Goal: Task Accomplishment & Management: Manage account settings

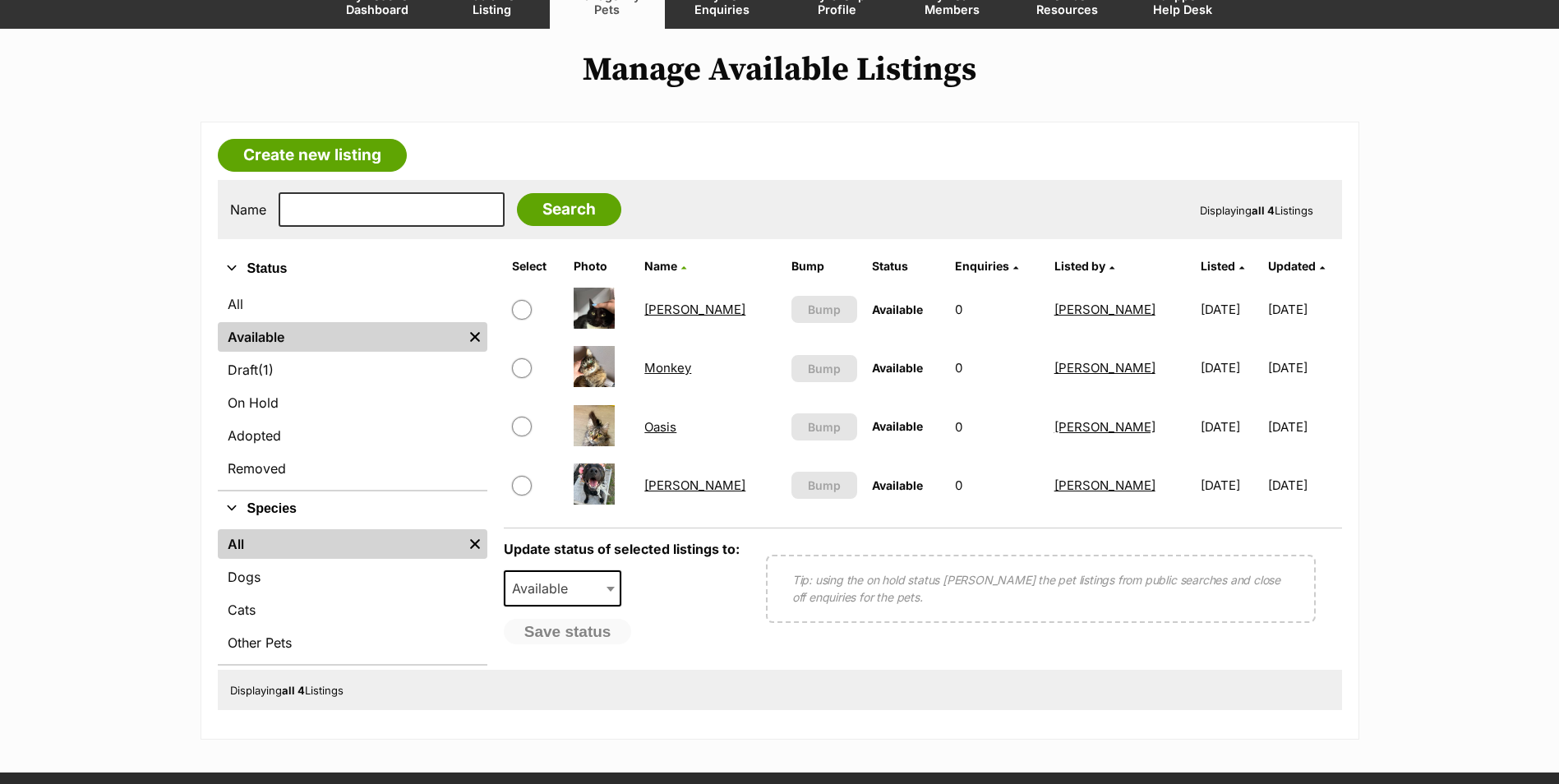
scroll to position [164, 0]
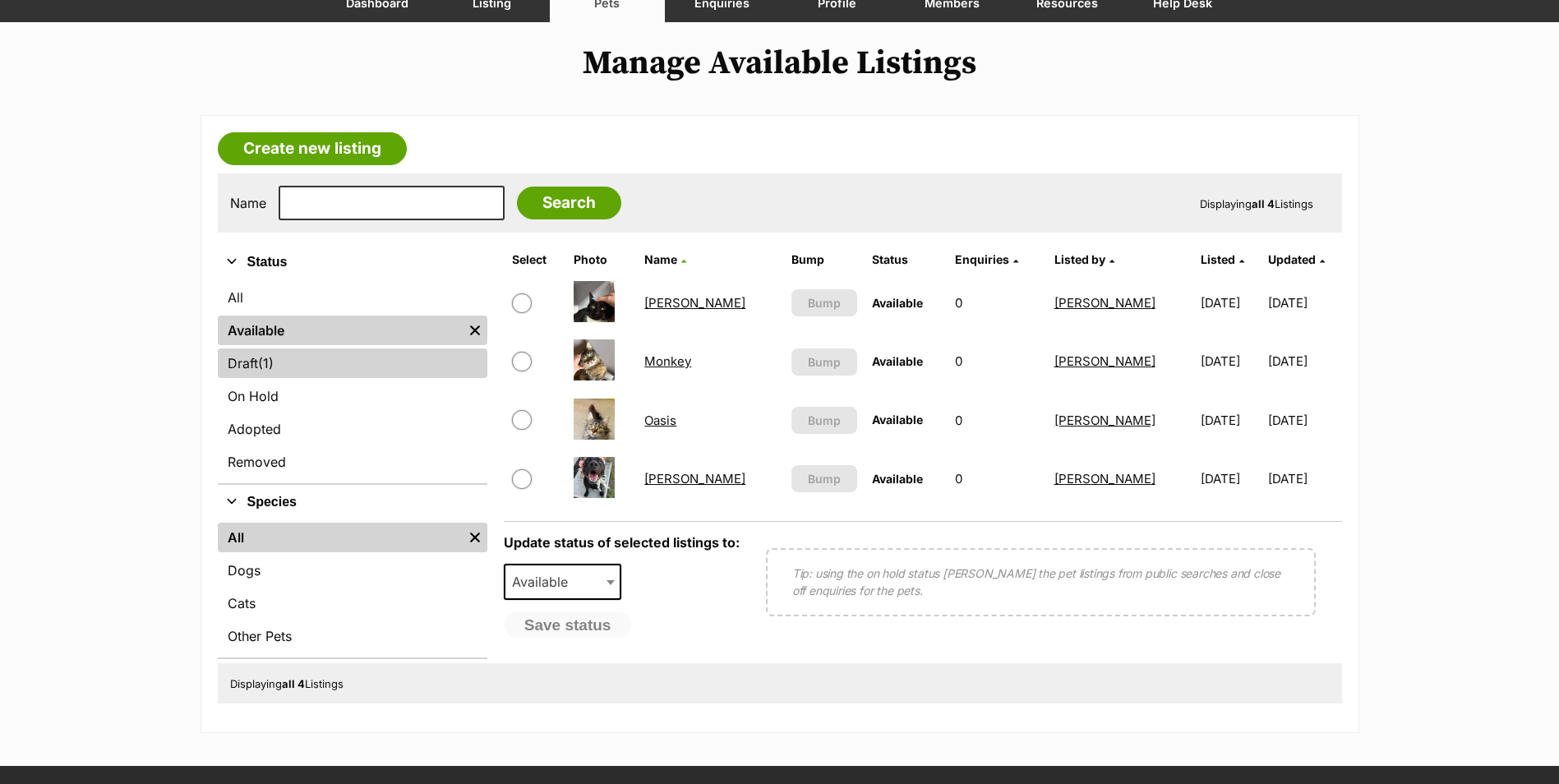
click at [303, 359] on link "Draft (1) Items" at bounding box center [353, 363] width 270 height 29
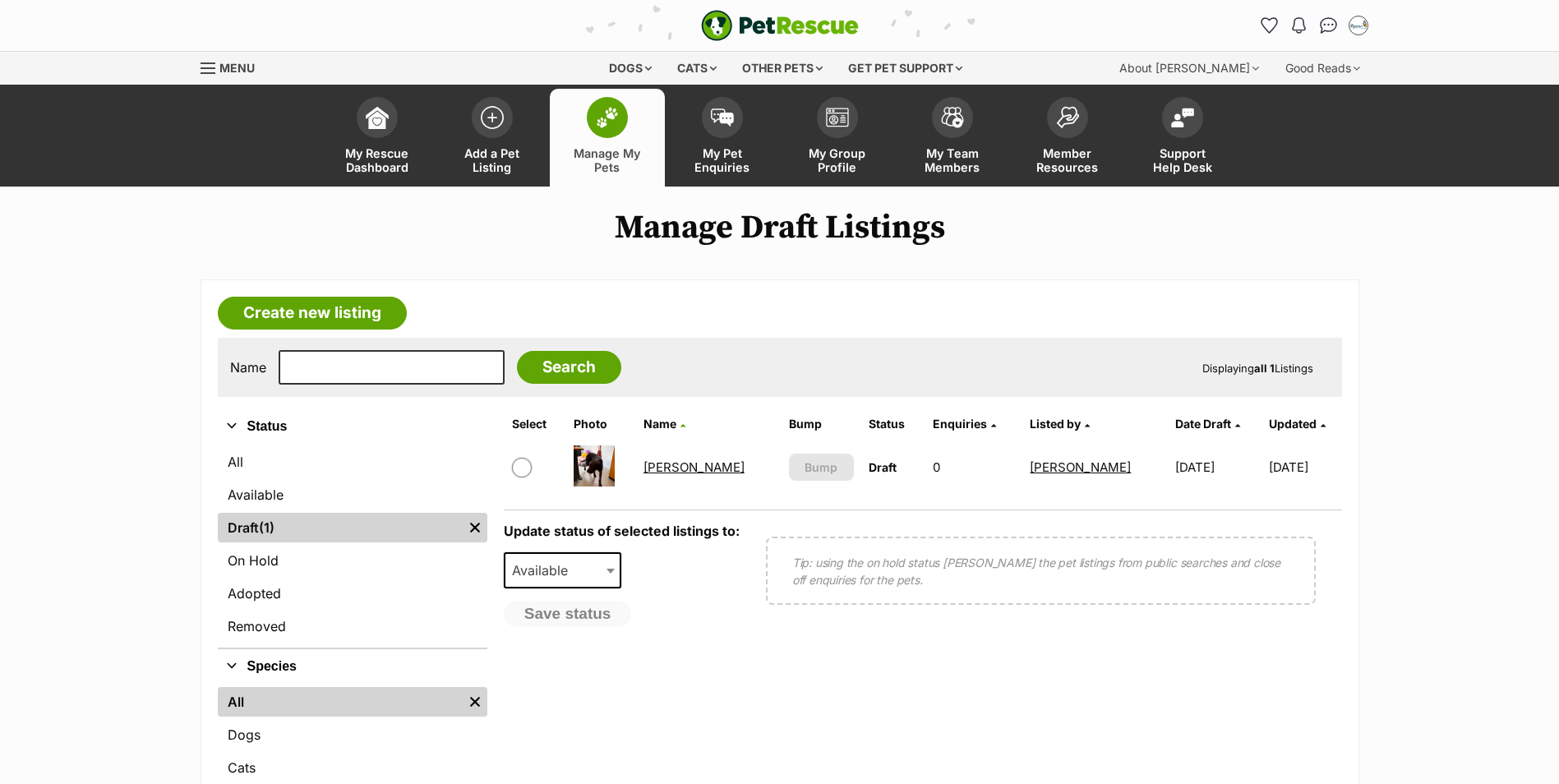
click at [616, 124] on img at bounding box center [607, 117] width 23 height 21
